Goal: Information Seeking & Learning: Learn about a topic

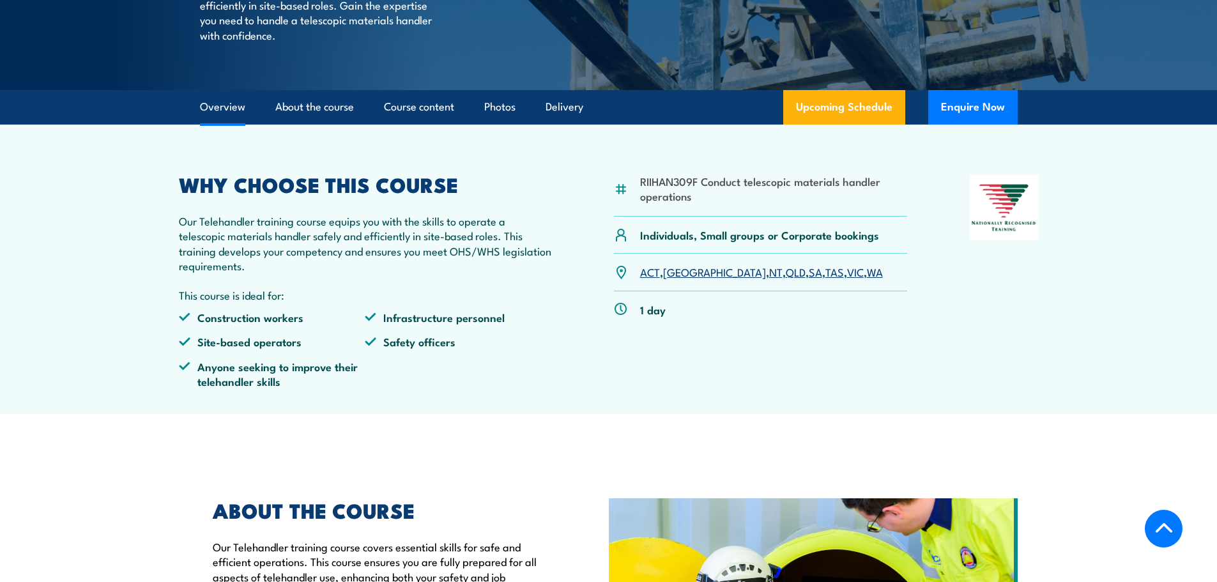
click at [696, 204] on li "RIIHAN309F Conduct telescopic materials handler operations" at bounding box center [774, 189] width 268 height 30
drag, startPoint x: 684, startPoint y: 222, endPoint x: 645, endPoint y: 210, distance: 40.6
click at [645, 204] on li "RIIHAN309F Conduct telescopic materials handler operations" at bounding box center [774, 189] width 268 height 30
click at [636, 209] on div "RIIHAN309F Conduct telescopic materials handler operations" at bounding box center [761, 196] width 294 height 42
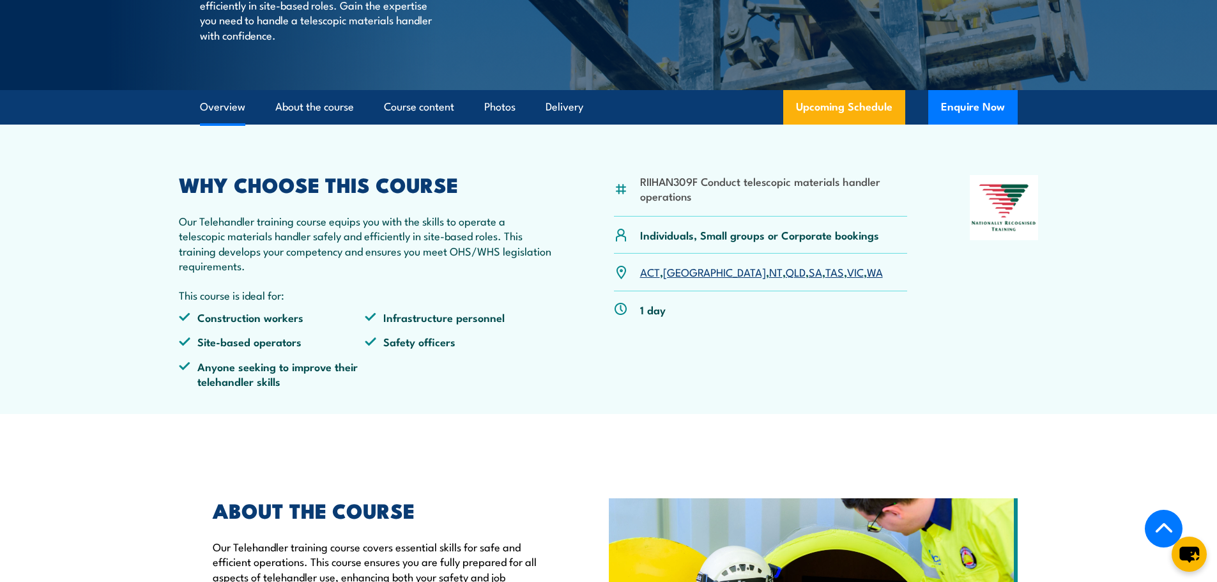
click at [694, 204] on li "RIIHAN309F Conduct telescopic materials handler operations" at bounding box center [774, 189] width 268 height 30
click at [695, 204] on li "RIIHAN309F Conduct telescopic materials handler operations" at bounding box center [774, 189] width 268 height 30
click at [650, 204] on li "RIIHAN309F Conduct telescopic materials handler operations" at bounding box center [774, 189] width 268 height 30
click at [692, 204] on li "RIIHAN309F Conduct telescopic materials handler operations" at bounding box center [774, 189] width 268 height 30
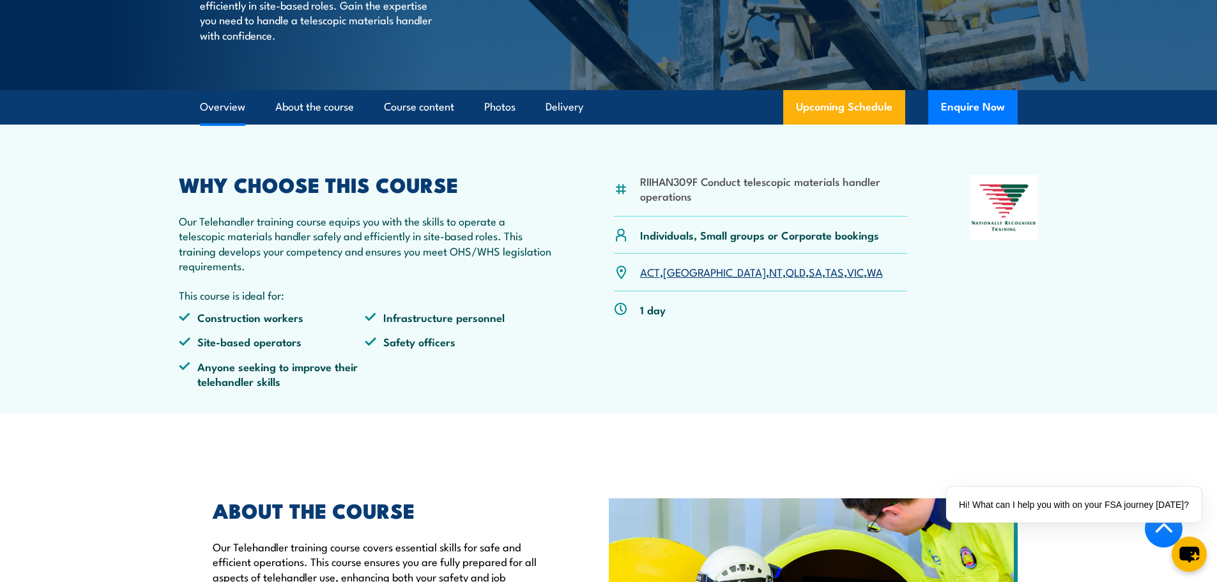
click at [638, 217] on div "RIIHAN309F Conduct telescopic materials handler operations" at bounding box center [761, 196] width 294 height 42
click at [636, 211] on div "RIIHAN309F Conduct telescopic materials handler operations" at bounding box center [761, 196] width 294 height 42
click at [637, 211] on div "RIIHAN309F Conduct telescopic materials handler operations" at bounding box center [761, 196] width 294 height 42
click at [692, 217] on div "RIIHAN309F Conduct telescopic materials handler operations" at bounding box center [761, 196] width 294 height 42
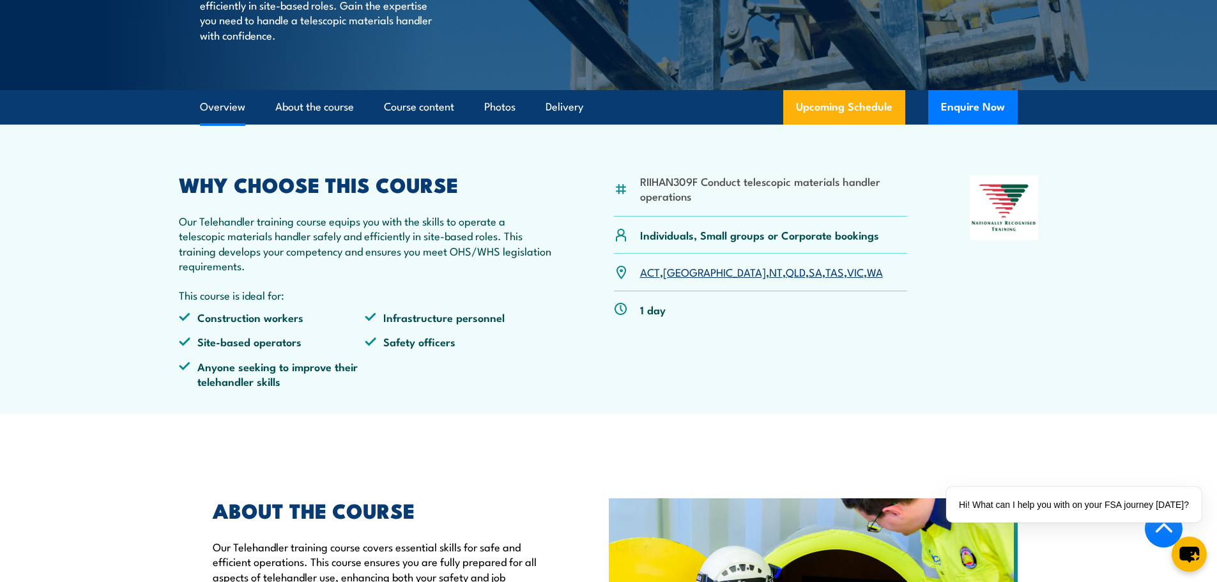
click at [691, 204] on li "RIIHAN309F Conduct telescopic materials handler operations" at bounding box center [774, 189] width 268 height 30
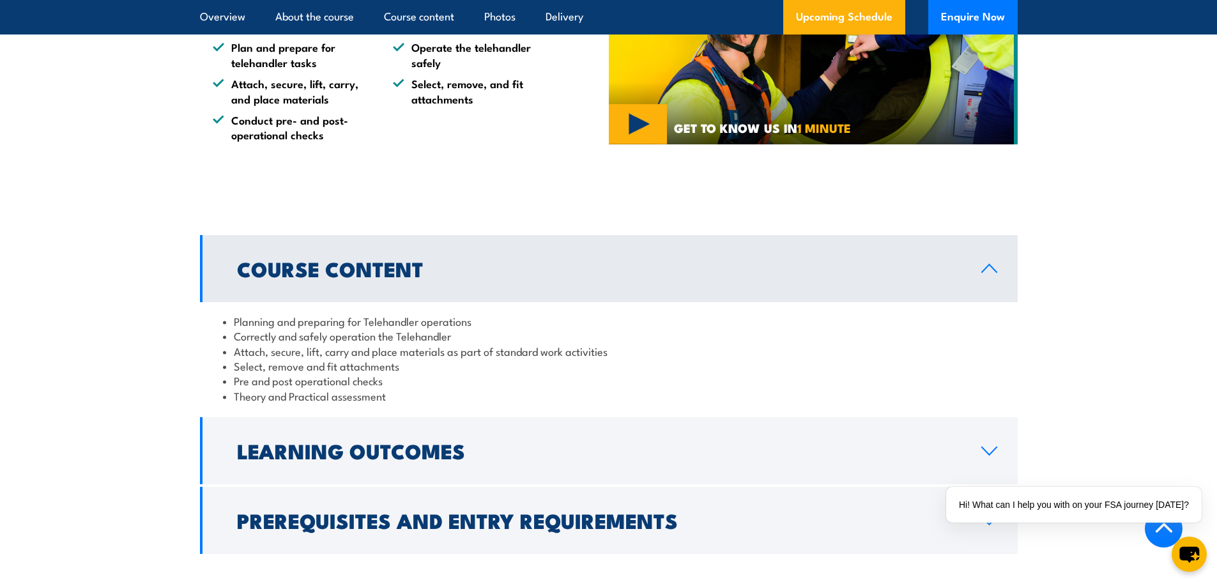
scroll to position [1022, 0]
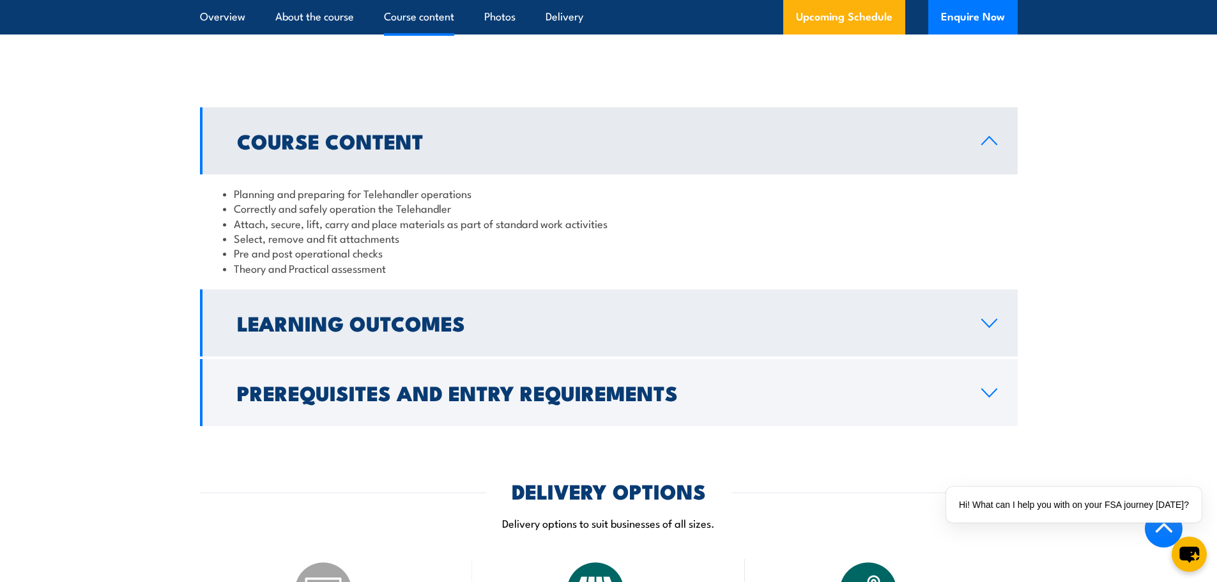
click at [514, 331] on h2 "Learning Outcomes" at bounding box center [599, 323] width 724 height 18
click at [514, 351] on div "Learning Outcomes On successful completion of this program, participants will b…" at bounding box center [609, 322] width 818 height 67
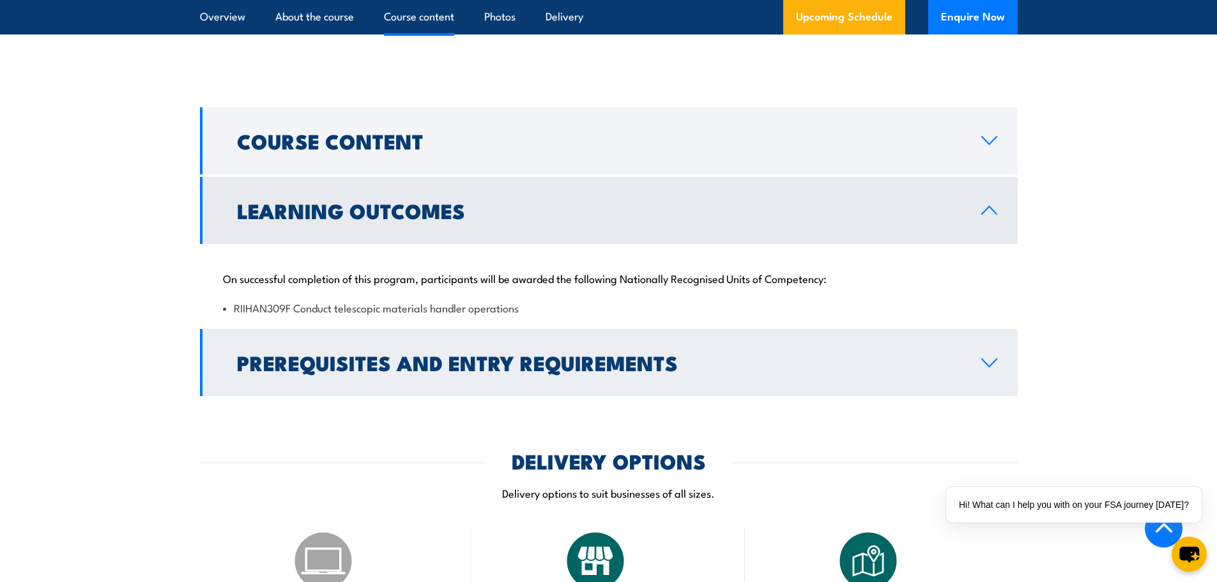
click at [528, 371] on h2 "Prerequisites and Entry Requirements" at bounding box center [599, 362] width 724 height 18
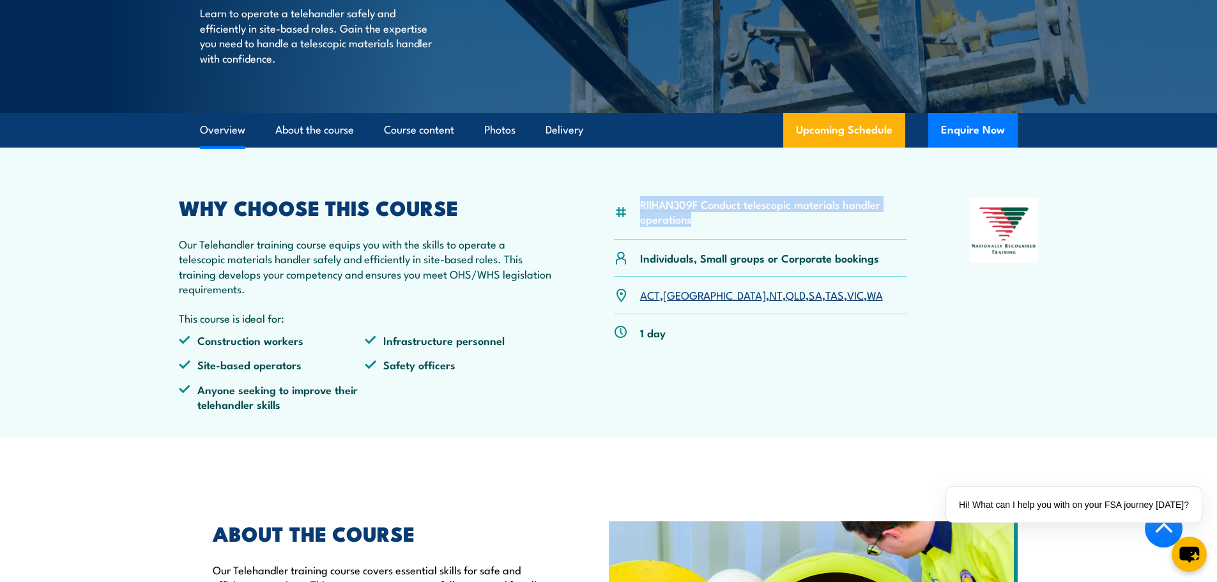
scroll to position [255, 0]
